Goal: Task Accomplishment & Management: Manage account settings

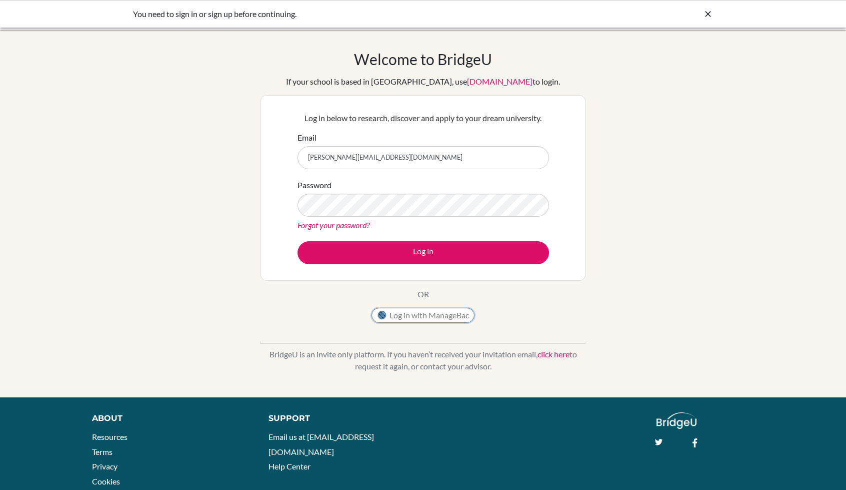
click at [441, 308] on button "Log in with ManageBac" at bounding box center [423, 315] width 103 height 15
click at [437, 315] on button "Log in with ManageBac" at bounding box center [423, 315] width 103 height 15
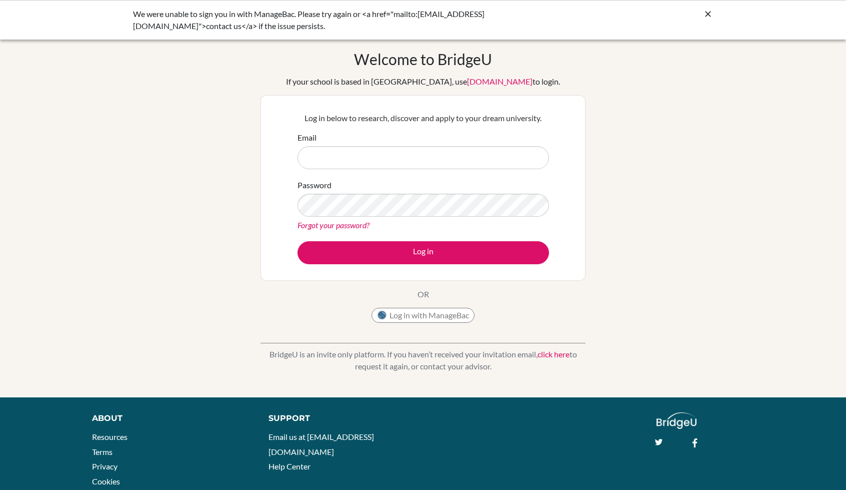
click at [377, 155] on input "Email" at bounding box center [424, 157] width 252 height 23
type input "[PERSON_NAME][EMAIL_ADDRESS][DOMAIN_NAME]"
click at [298, 241] on button "Log in" at bounding box center [424, 252] width 252 height 23
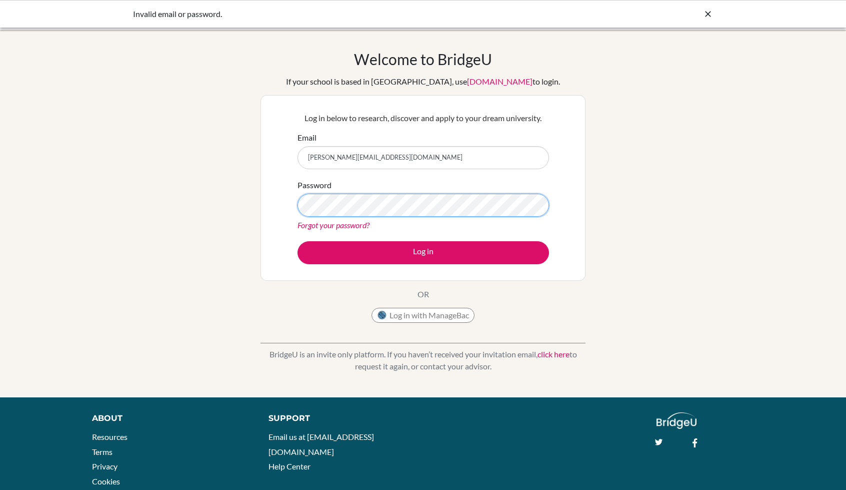
click at [298, 241] on button "Log in" at bounding box center [424, 252] width 252 height 23
